Goal: Navigation & Orientation: Understand site structure

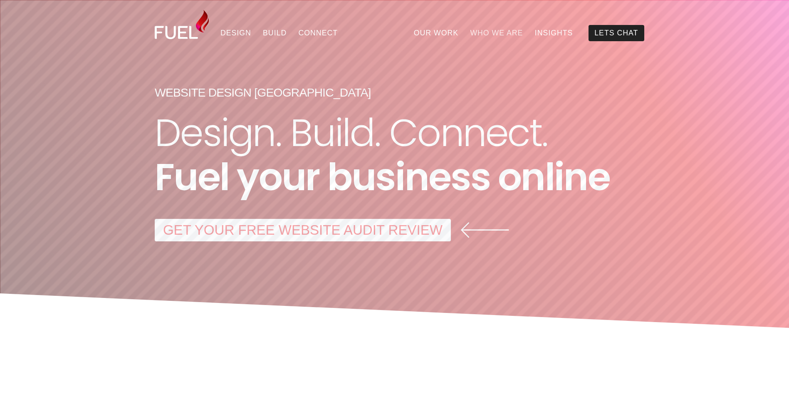
click at [488, 30] on link "Who We Are" at bounding box center [496, 33] width 64 height 16
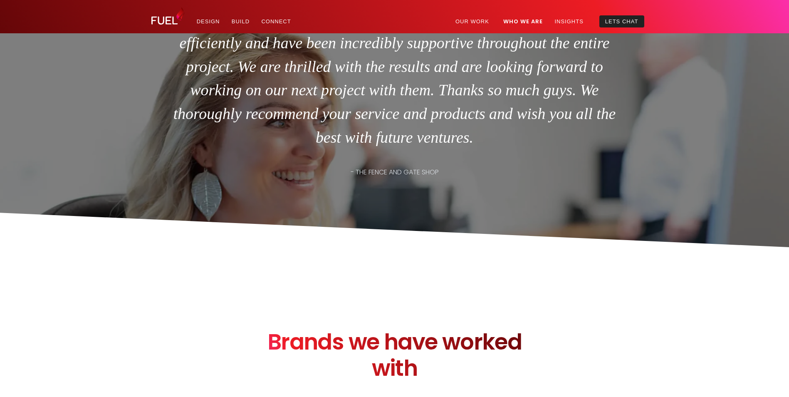
scroll to position [3952, 0]
click at [469, 20] on link "Our Work" at bounding box center [472, 21] width 45 height 12
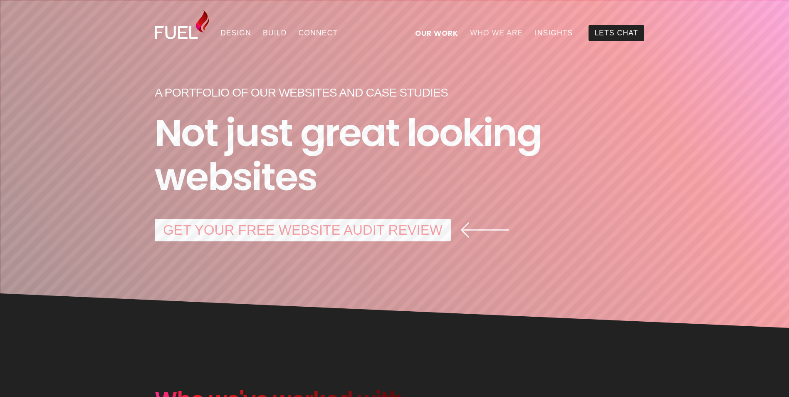
click at [501, 28] on link "Who We Are" at bounding box center [496, 33] width 64 height 16
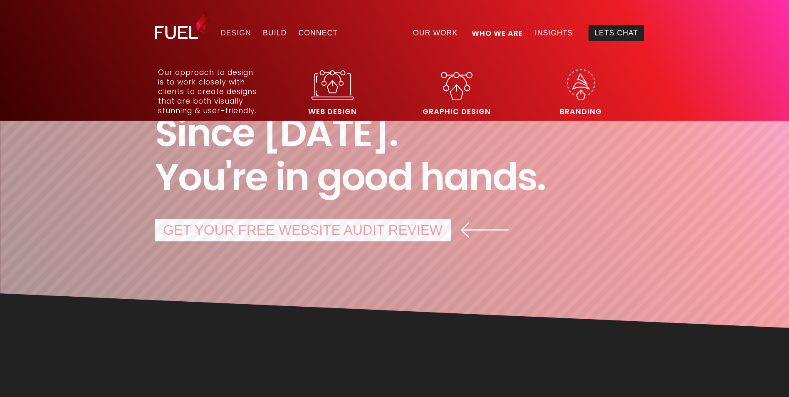
click at [242, 29] on link "Design" at bounding box center [236, 33] width 42 height 16
